Goal: Information Seeking & Learning: Find specific fact

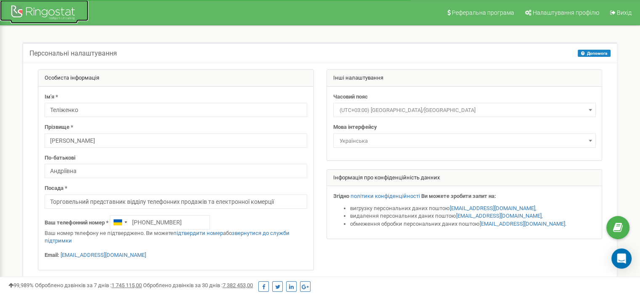
click at [32, 9] on div at bounding box center [44, 13] width 67 height 20
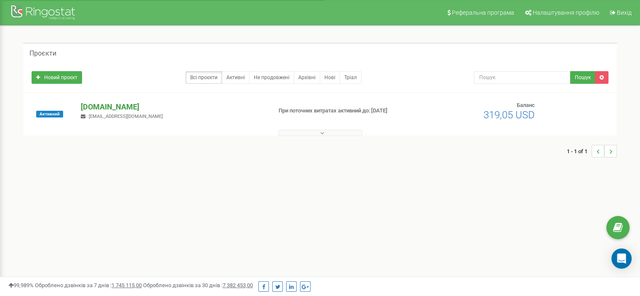
click at [99, 107] on p "[DOMAIN_NAME]" at bounding box center [173, 106] width 184 height 11
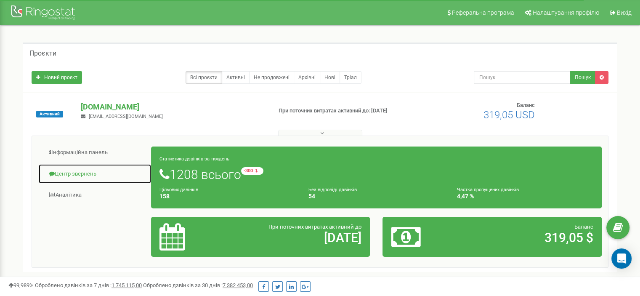
click at [66, 172] on link "Центр звернень" at bounding box center [94, 174] width 113 height 21
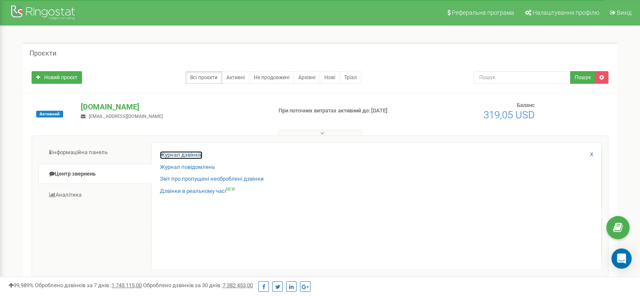
click at [182, 157] on link "Журнал дзвінків" at bounding box center [181, 155] width 43 height 8
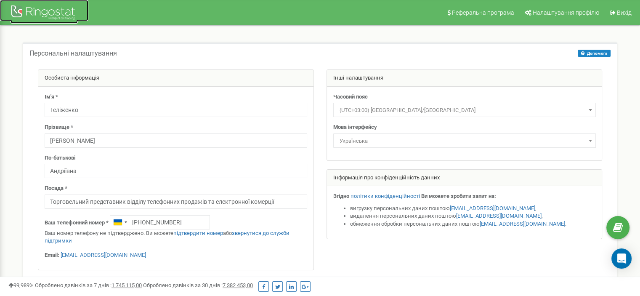
click at [35, 14] on div at bounding box center [44, 13] width 67 height 20
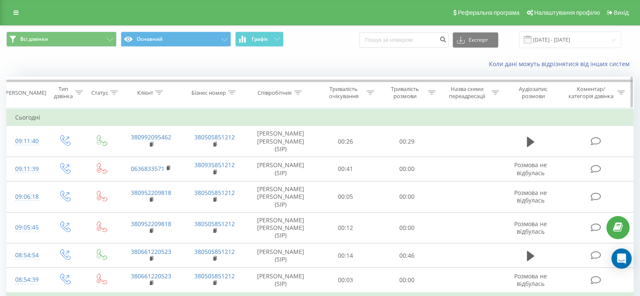
click at [297, 91] on icon at bounding box center [298, 93] width 8 height 4
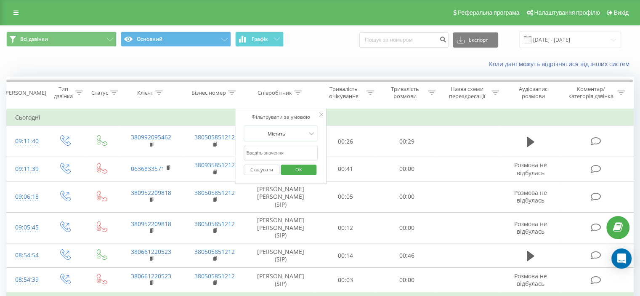
click at [288, 148] on input "text" at bounding box center [281, 153] width 74 height 15
type input "теліженко"
click at [300, 168] on span "OK" at bounding box center [299, 169] width 24 height 13
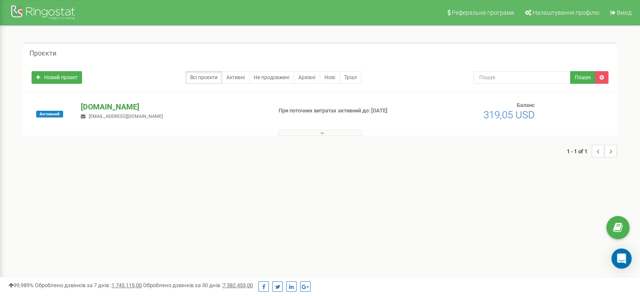
click at [89, 112] on p "wurth.ua" at bounding box center [173, 106] width 184 height 11
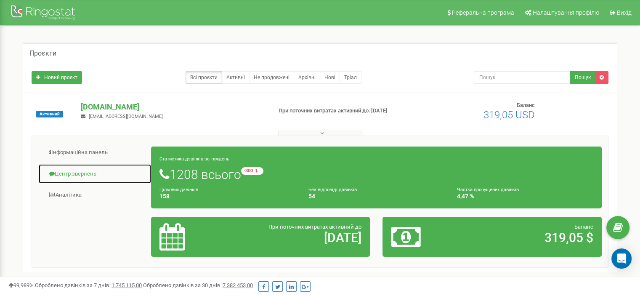
click at [71, 179] on link "Центр звернень" at bounding box center [94, 174] width 113 height 21
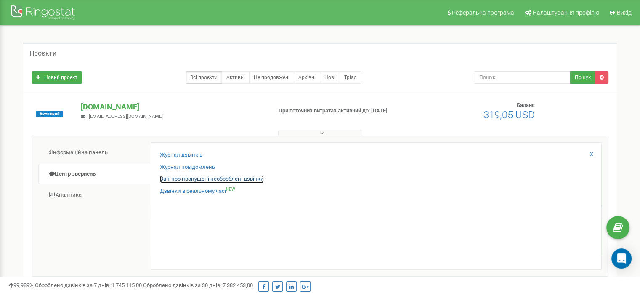
click at [224, 181] on link "Звіт про пропущені необроблені дзвінки" at bounding box center [212, 179] width 104 height 8
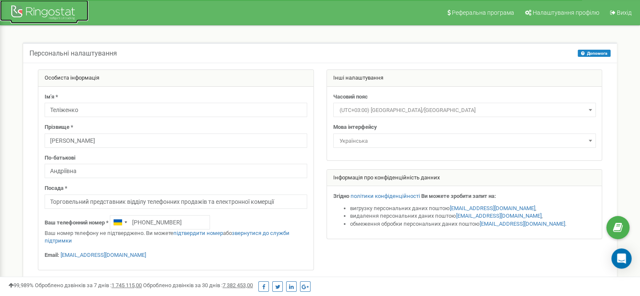
click at [49, 15] on div at bounding box center [44, 13] width 67 height 20
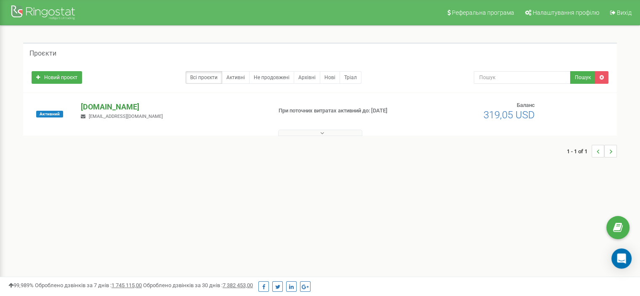
click at [94, 107] on p "[DOMAIN_NAME]" at bounding box center [173, 106] width 184 height 11
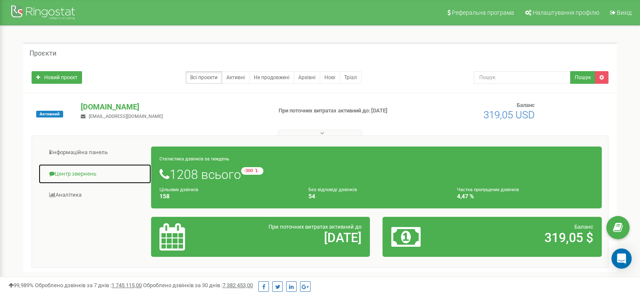
click at [85, 171] on link "Центр звернень" at bounding box center [94, 174] width 113 height 21
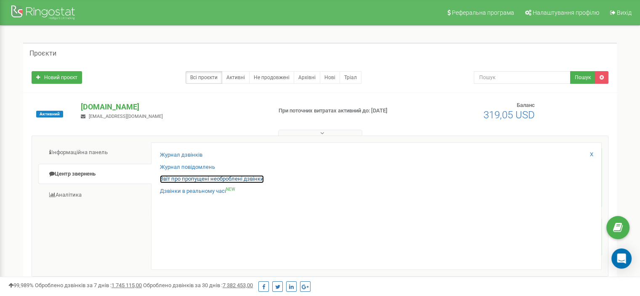
click at [188, 180] on link "Звіт про пропущені необроблені дзвінки" at bounding box center [212, 179] width 104 height 8
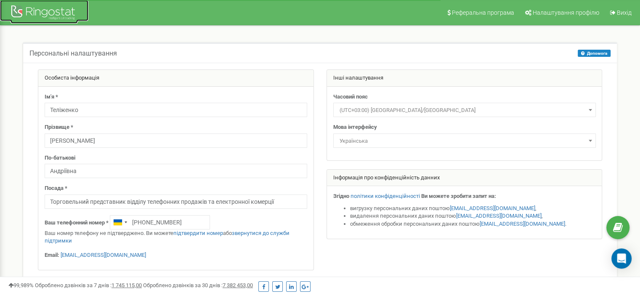
click at [45, 11] on div at bounding box center [44, 13] width 67 height 20
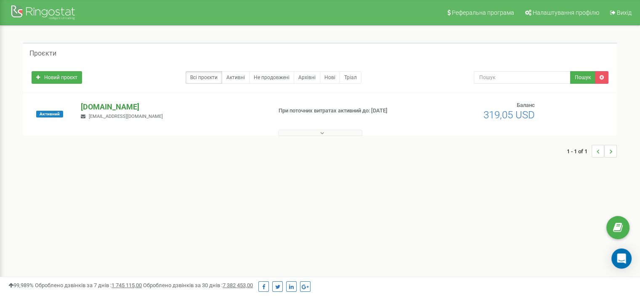
click at [104, 107] on p "[DOMAIN_NAME]" at bounding box center [173, 106] width 184 height 11
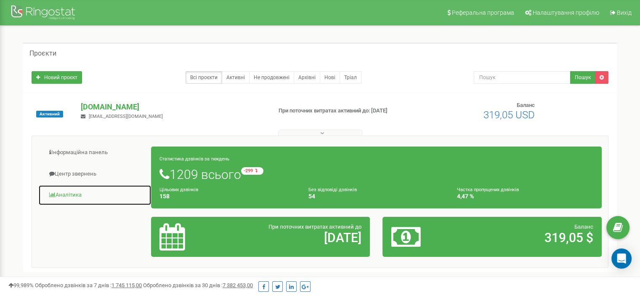
click at [75, 194] on link "Аналiтика" at bounding box center [94, 195] width 113 height 21
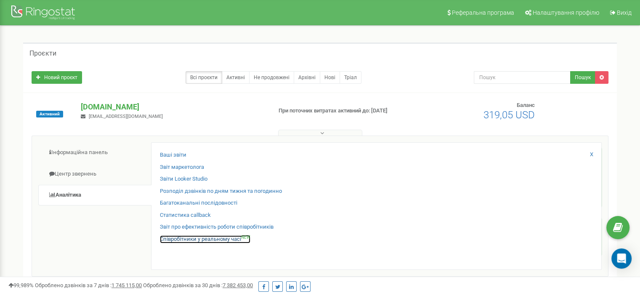
click at [182, 240] on link "Співробітники у реальному часі NEW" at bounding box center [205, 239] width 91 height 8
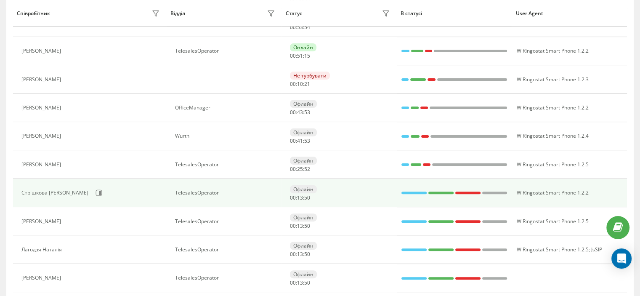
scroll to position [42, 0]
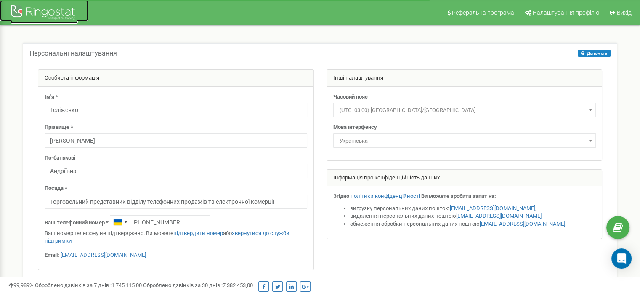
click at [29, 11] on div at bounding box center [44, 13] width 67 height 20
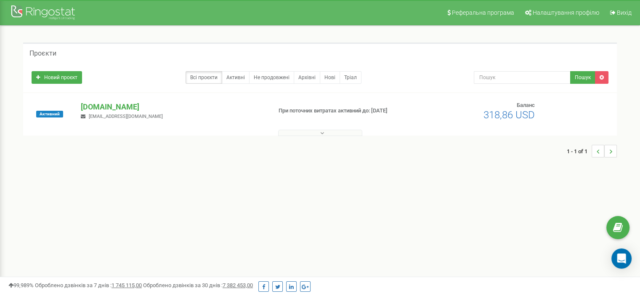
click at [108, 106] on p "[DOMAIN_NAME]" at bounding box center [173, 106] width 184 height 11
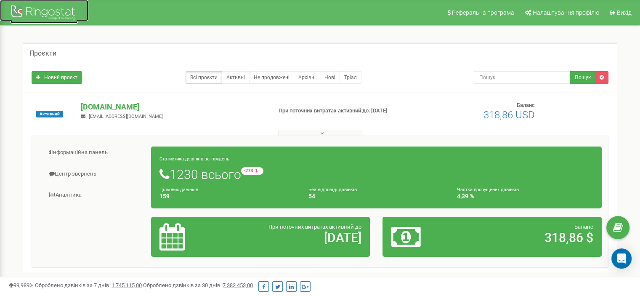
click at [45, 13] on div at bounding box center [44, 13] width 67 height 20
click at [98, 109] on p "[DOMAIN_NAME]" at bounding box center [173, 106] width 184 height 11
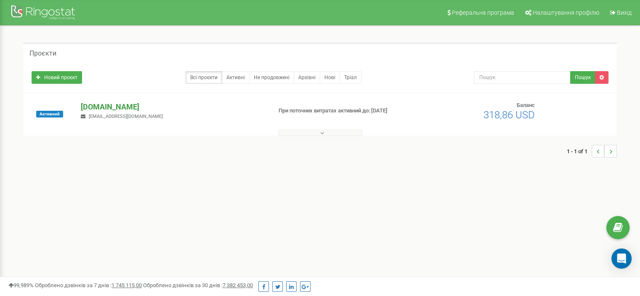
click at [108, 107] on p "[DOMAIN_NAME]" at bounding box center [173, 106] width 184 height 11
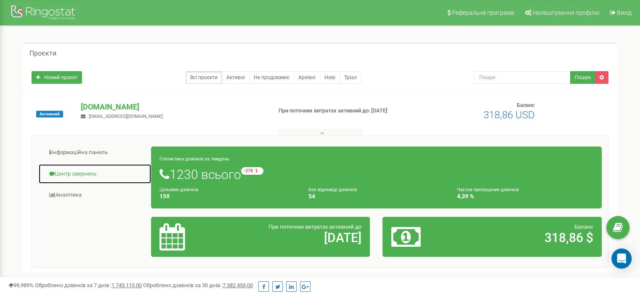
click at [84, 172] on link "Центр звернень" at bounding box center [94, 174] width 113 height 21
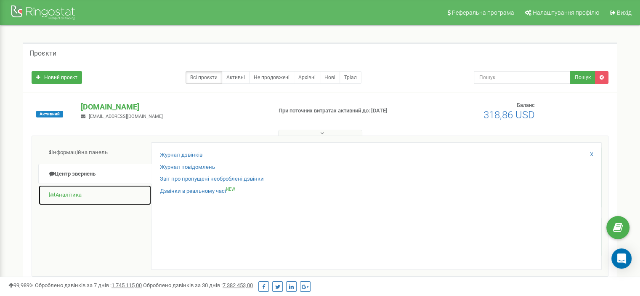
click at [80, 196] on link "Аналiтика" at bounding box center [94, 195] width 113 height 21
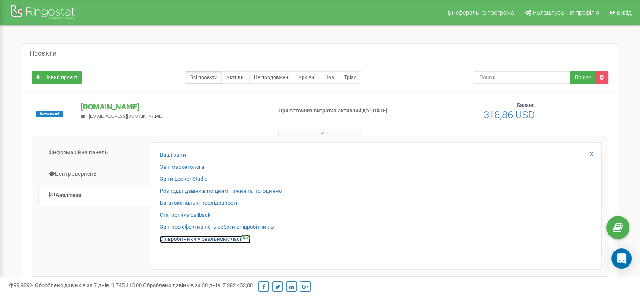
click at [189, 239] on link "Співробітники у реальному часі NEW" at bounding box center [205, 239] width 91 height 8
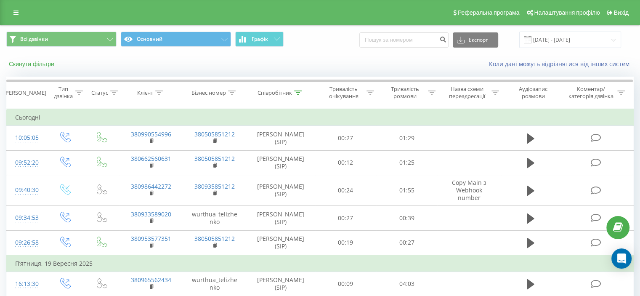
click at [49, 66] on button "Скинути фільтри" at bounding box center [32, 64] width 52 height 8
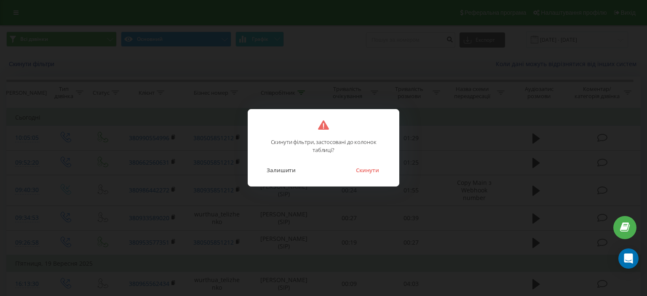
click at [373, 175] on button "Скинути" at bounding box center [368, 170] width 32 height 11
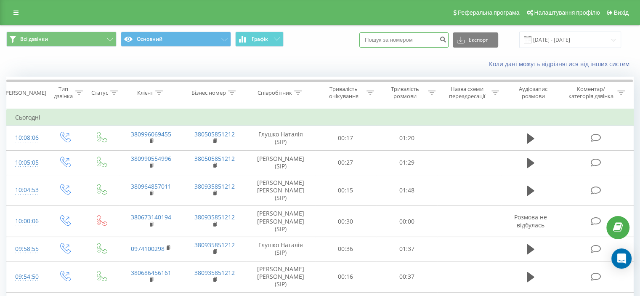
click at [421, 41] on input at bounding box center [404, 39] width 89 height 15
paste input "380673140194"
type input "380673140194"
click at [447, 41] on icon "submit" at bounding box center [443, 38] width 7 height 5
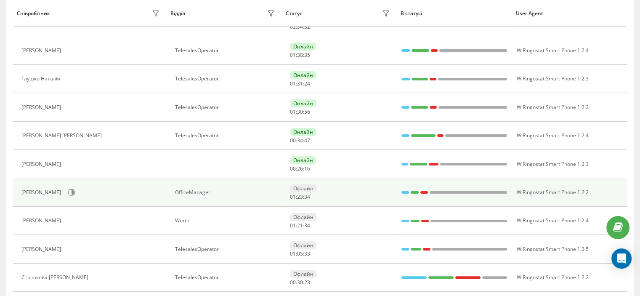
scroll to position [126, 0]
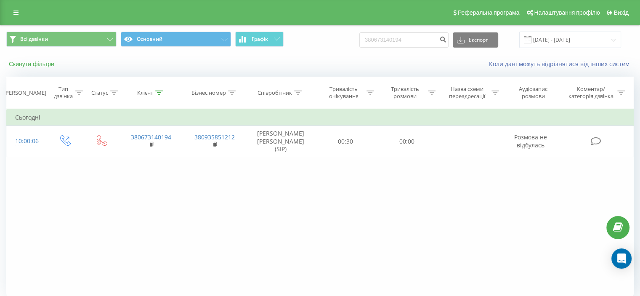
click at [48, 64] on button "Скинути фільтри" at bounding box center [32, 64] width 52 height 8
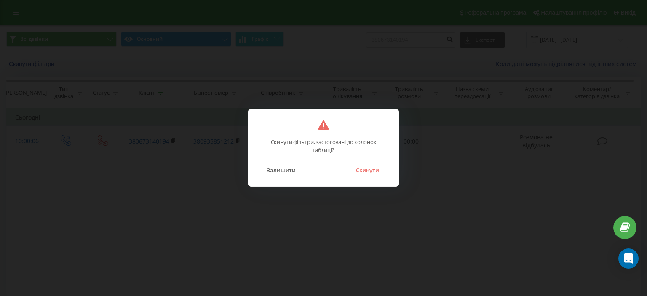
click at [373, 174] on button "Скинути" at bounding box center [368, 170] width 32 height 11
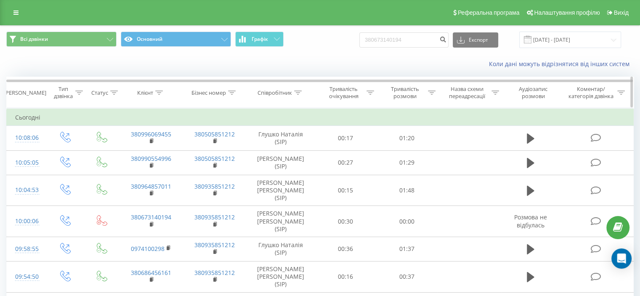
click at [301, 92] on icon at bounding box center [298, 93] width 8 height 4
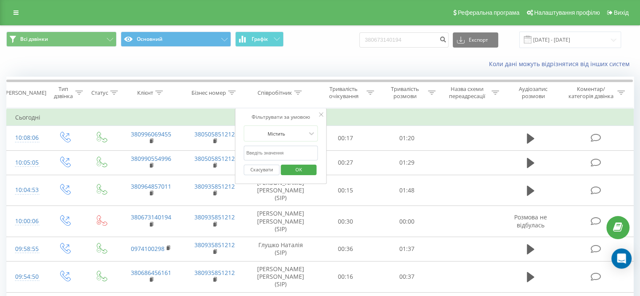
click at [290, 148] on input "text" at bounding box center [281, 153] width 74 height 15
type input "теліженко"
click at [297, 166] on span "OK" at bounding box center [299, 169] width 24 height 13
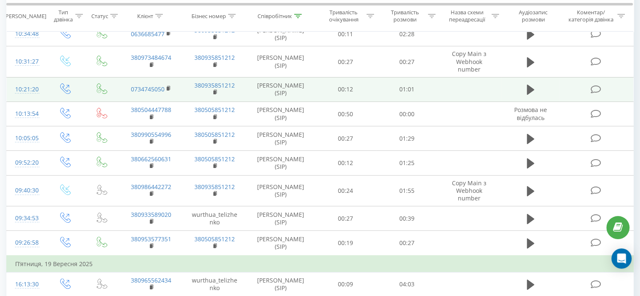
scroll to position [84, 0]
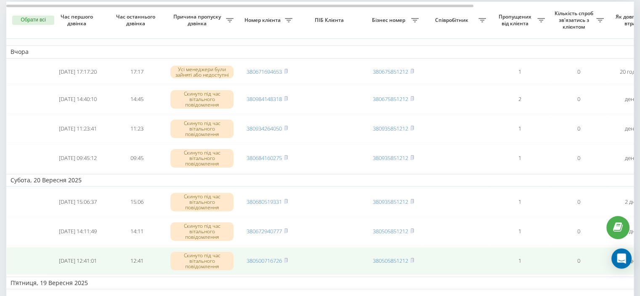
scroll to position [38, 0]
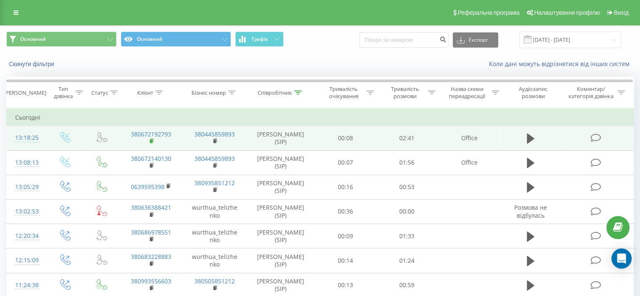
click at [150, 139] on icon at bounding box center [152, 141] width 5 height 6
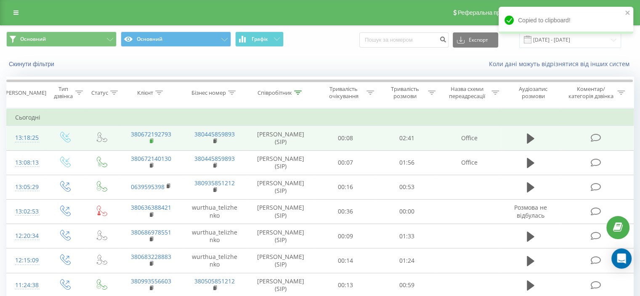
click at [152, 141] on rect at bounding box center [151, 141] width 3 height 4
click at [531, 136] on icon at bounding box center [531, 138] width 8 height 10
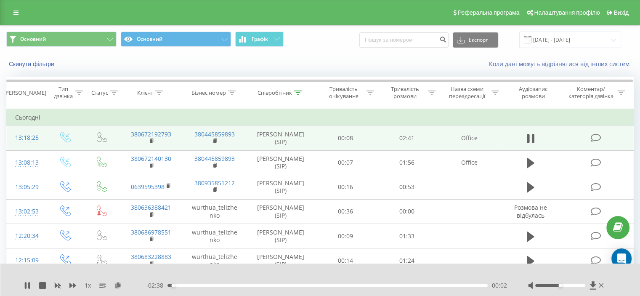
click at [202, 284] on div "00:02" at bounding box center [328, 285] width 320 height 3
click at [219, 285] on div "00:19" at bounding box center [328, 285] width 320 height 3
click at [212, 285] on div "00:34" at bounding box center [328, 285] width 320 height 3
click at [201, 285] on div "00:16" at bounding box center [328, 285] width 320 height 3
click at [604, 287] on div at bounding box center [566, 285] width 77 height 8
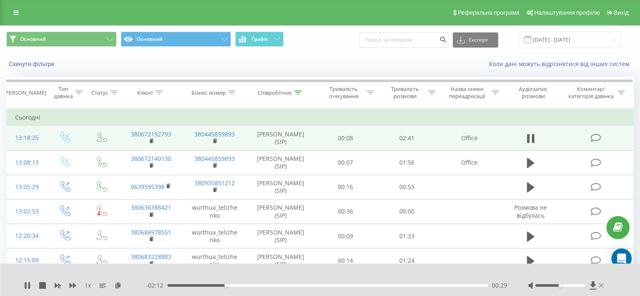
click at [601, 286] on icon at bounding box center [601, 285] width 5 height 5
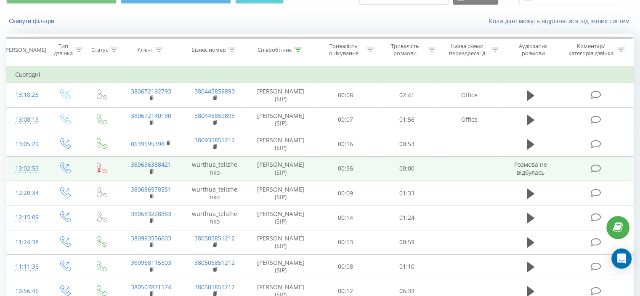
scroll to position [42, 0]
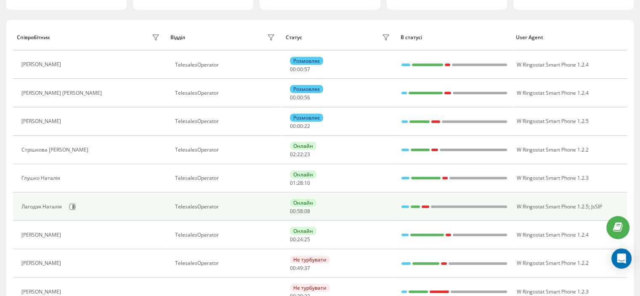
scroll to position [84, 0]
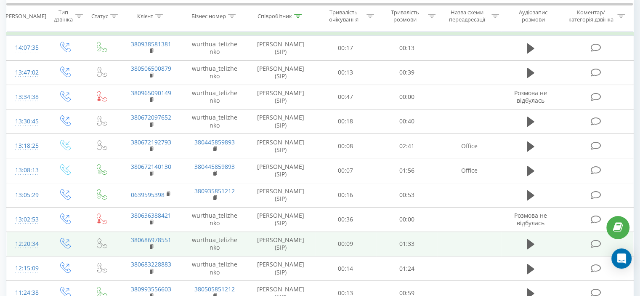
scroll to position [80, 0]
